Goal: Complete application form: Complete application form

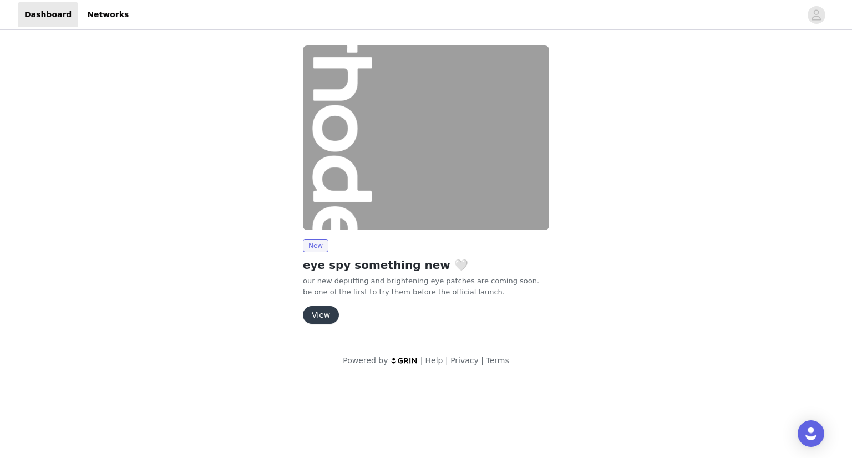
click at [323, 312] on button "View" at bounding box center [321, 315] width 36 height 18
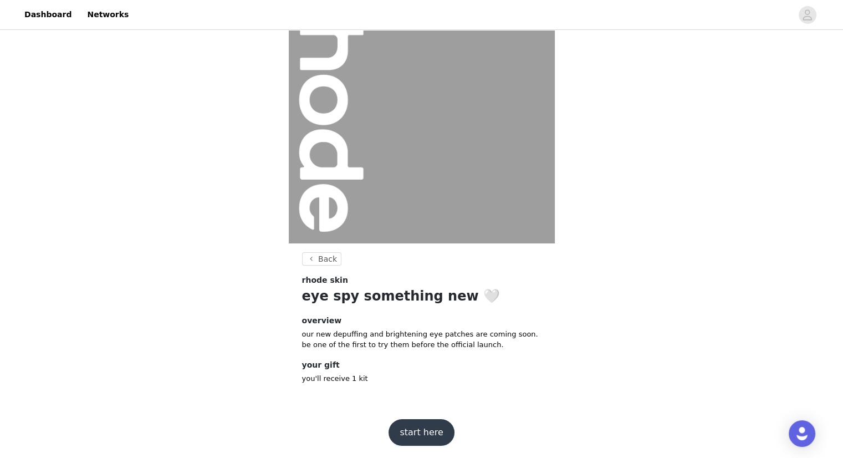
scroll to position [57, 0]
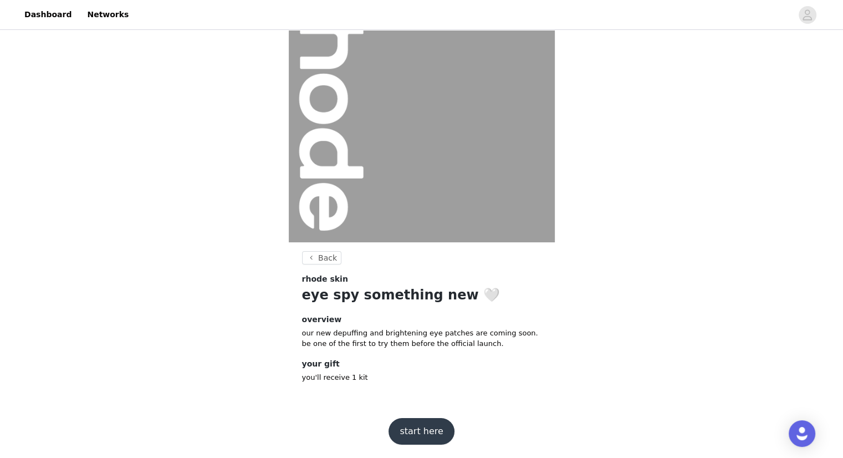
click at [413, 427] on button "start here" at bounding box center [421, 431] width 65 height 27
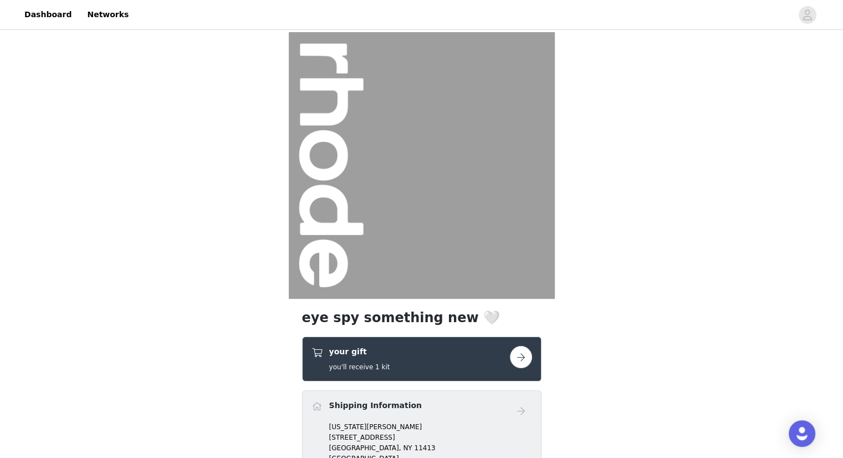
click at [588, 365] on div "eye spy something new 🤍 your gift you'll receive 1 kit Shipping Information [US…" at bounding box center [421, 289] width 843 height 514
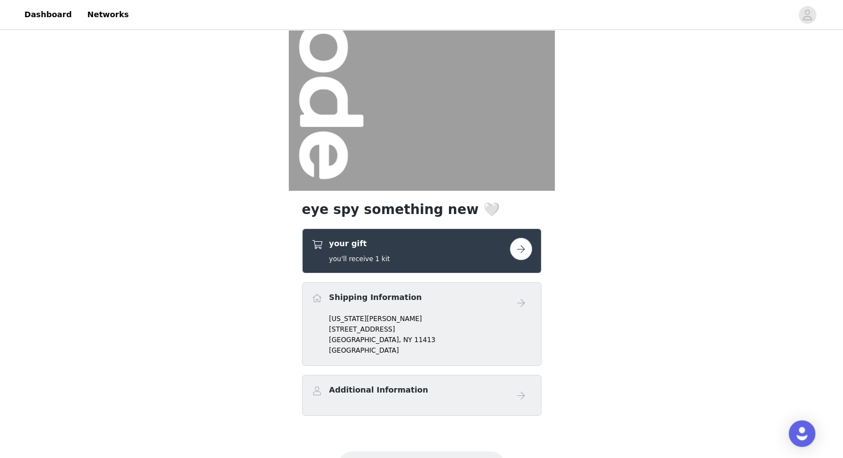
scroll to position [133, 0]
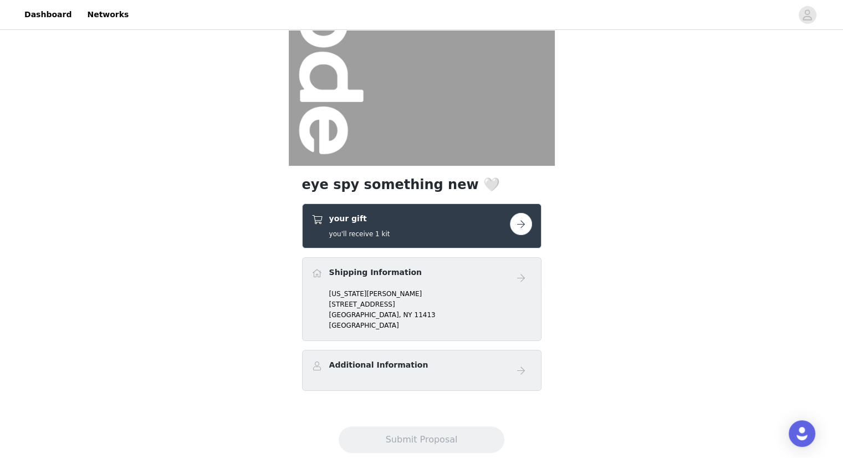
click at [525, 225] on button "button" at bounding box center [521, 224] width 22 height 22
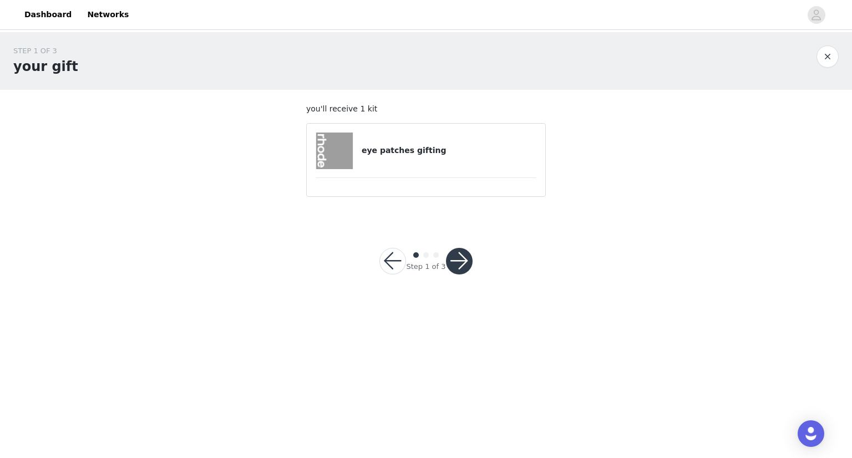
click at [454, 259] on button "button" at bounding box center [459, 261] width 27 height 27
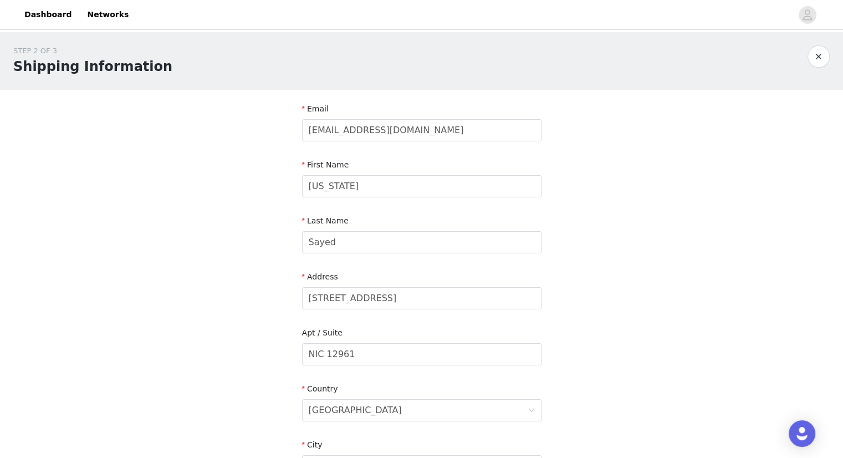
click at [625, 267] on div "STEP 2 OF 3 Shipping Information Email [EMAIL_ADDRESS][DOMAIN_NAME] First Name …" at bounding box center [421, 354] width 843 height 644
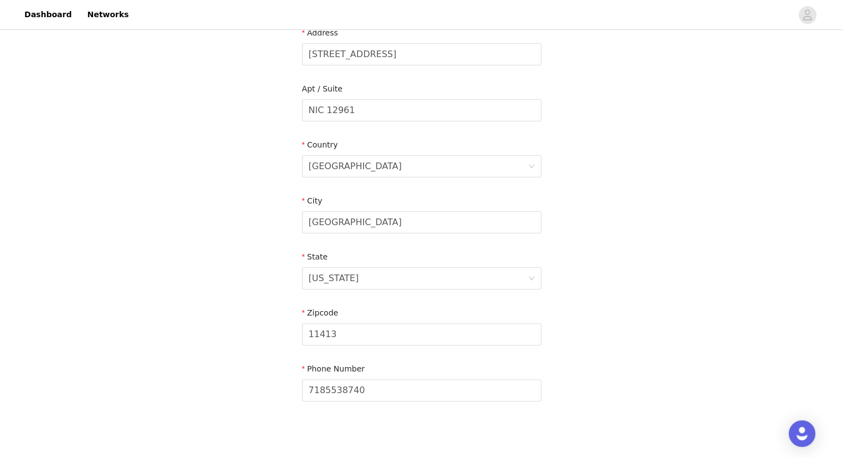
scroll to position [298, 0]
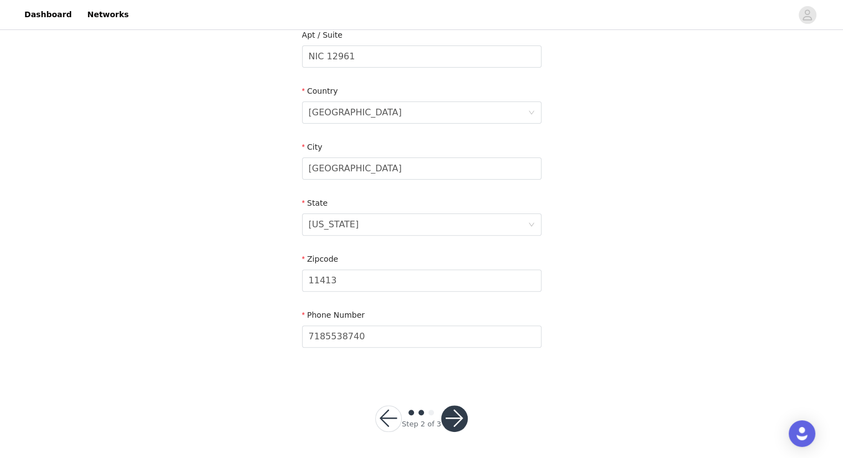
click at [455, 415] on button "button" at bounding box center [454, 418] width 27 height 27
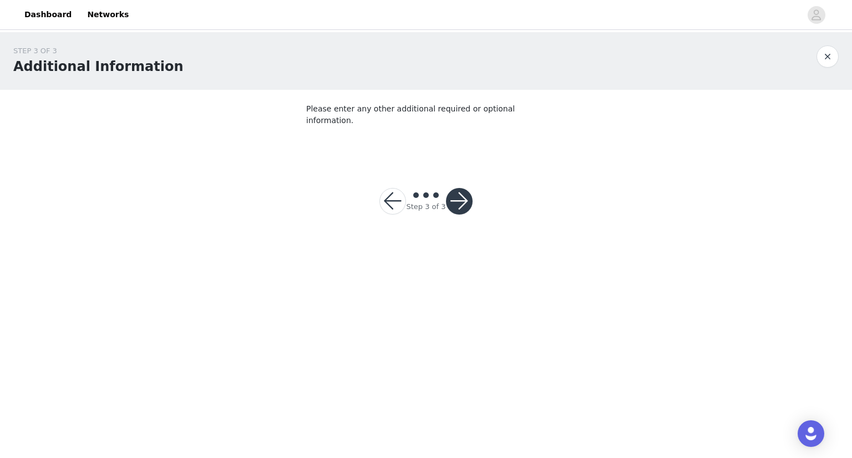
click at [465, 194] on button "button" at bounding box center [459, 201] width 27 height 27
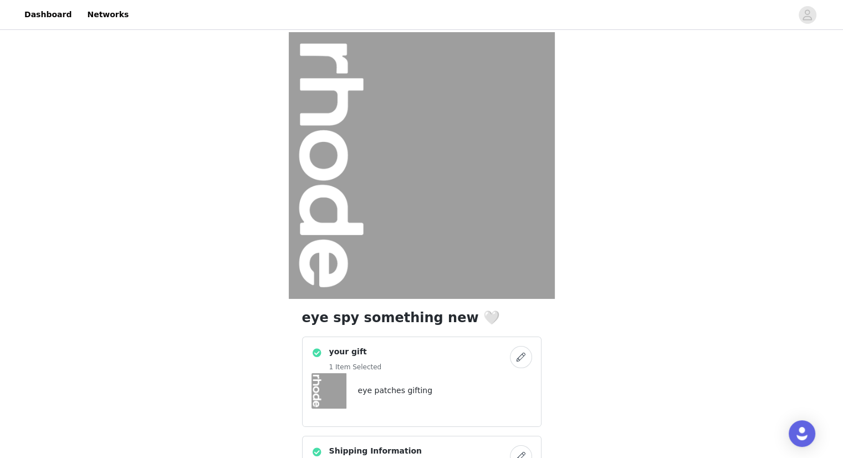
click at [593, 330] on div "eye spy something new 🤍 your gift 1 Item Selected eye patches gifting Shipping …" at bounding box center [421, 311] width 843 height 559
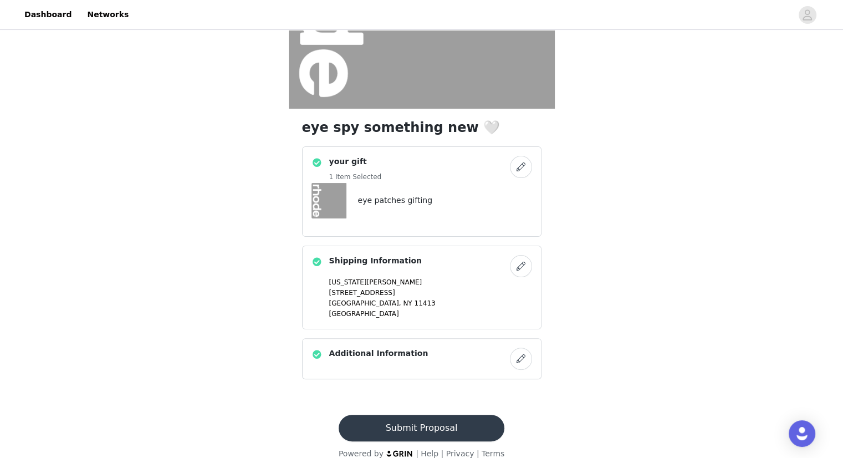
scroll to position [204, 0]
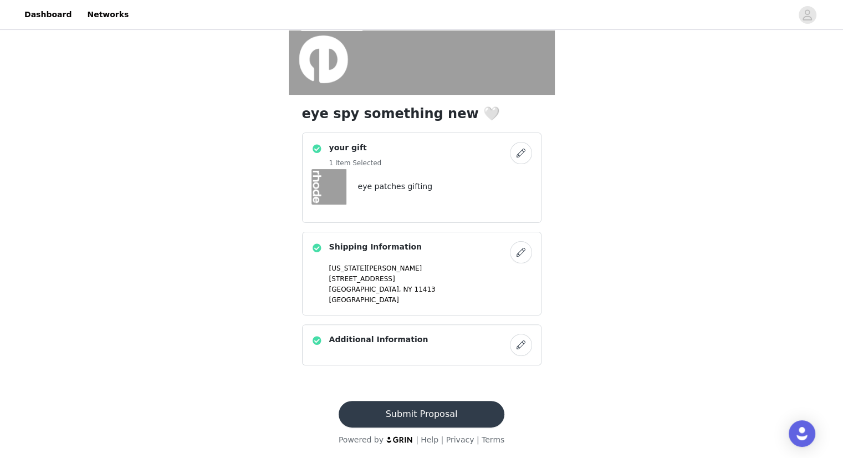
click at [404, 407] on button "Submit Proposal" at bounding box center [422, 414] width 166 height 27
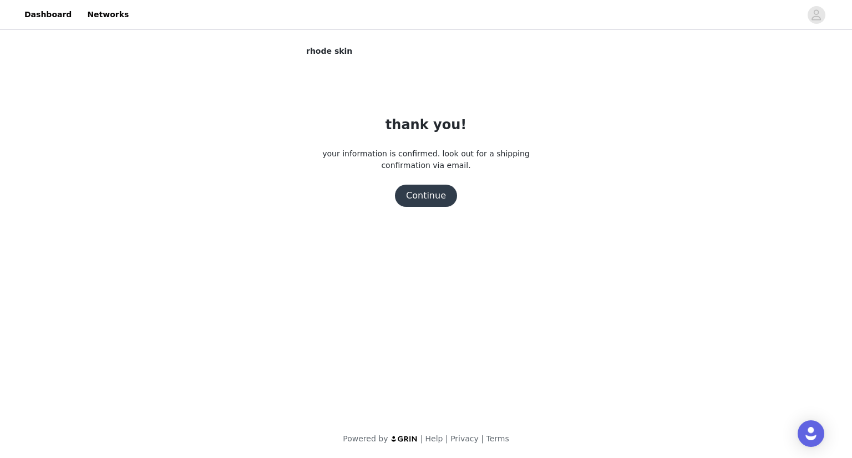
click at [428, 195] on button "Continue" at bounding box center [426, 196] width 62 height 22
